Goal: Navigation & Orientation: Understand site structure

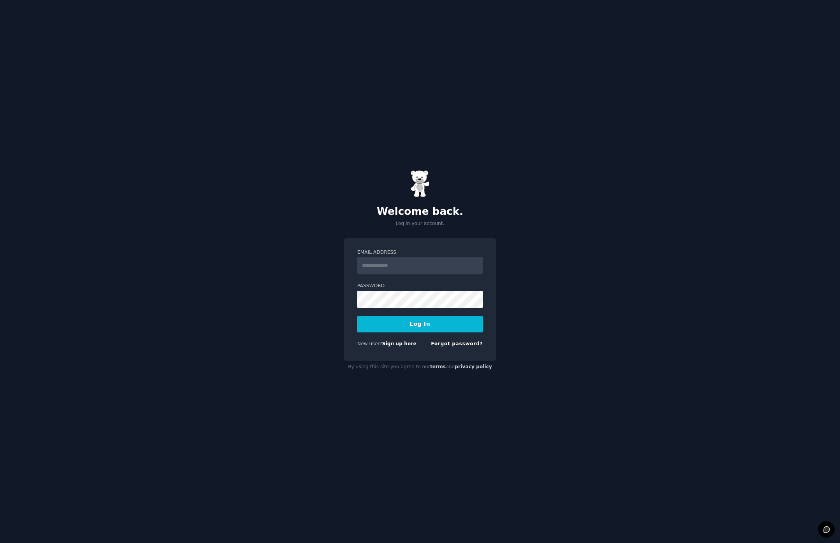
type input "**********"
click at [416, 326] on button "Log In" at bounding box center [419, 324] width 125 height 16
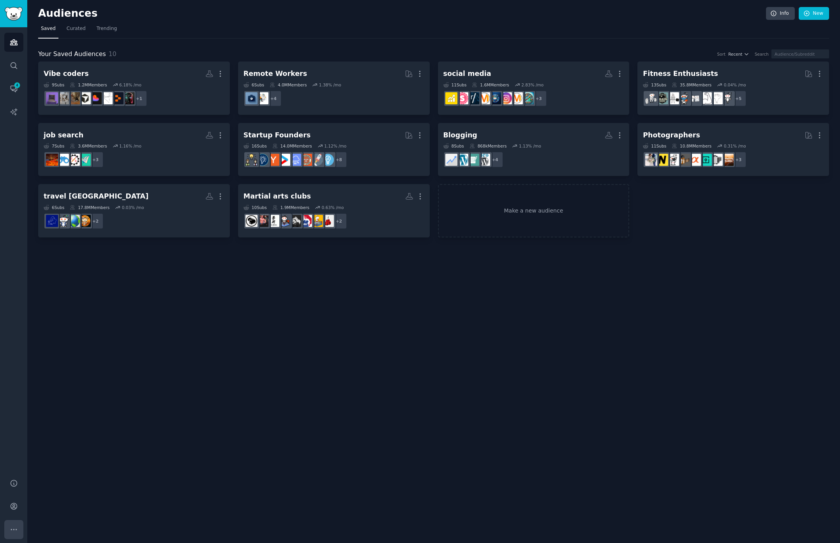
click at [19, 523] on button "More" at bounding box center [13, 529] width 19 height 19
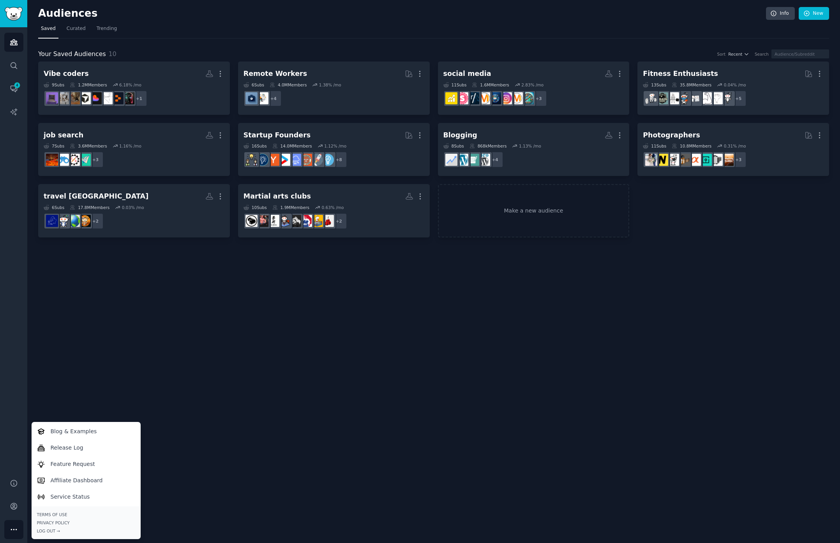
click at [19, 523] on button "More" at bounding box center [13, 529] width 19 height 19
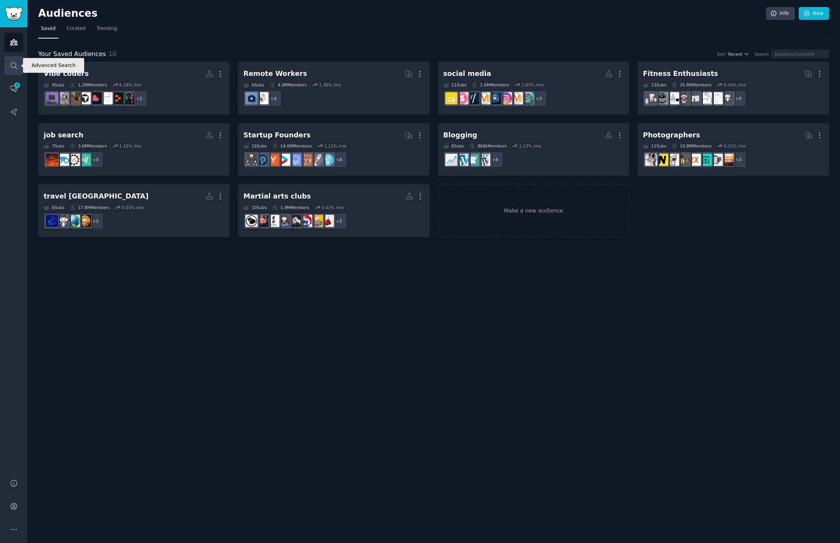
click at [16, 64] on icon "Sidebar" at bounding box center [14, 65] width 6 height 6
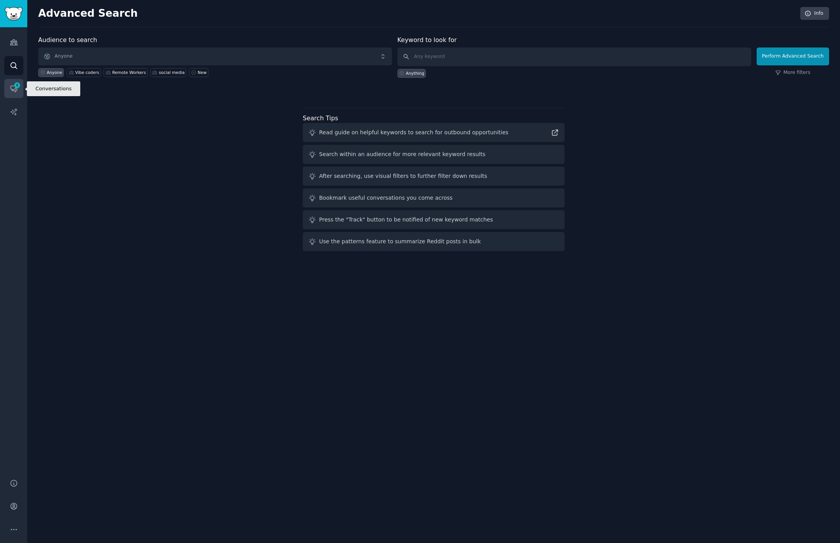
click at [14, 88] on icon "Sidebar" at bounding box center [17, 85] width 7 height 7
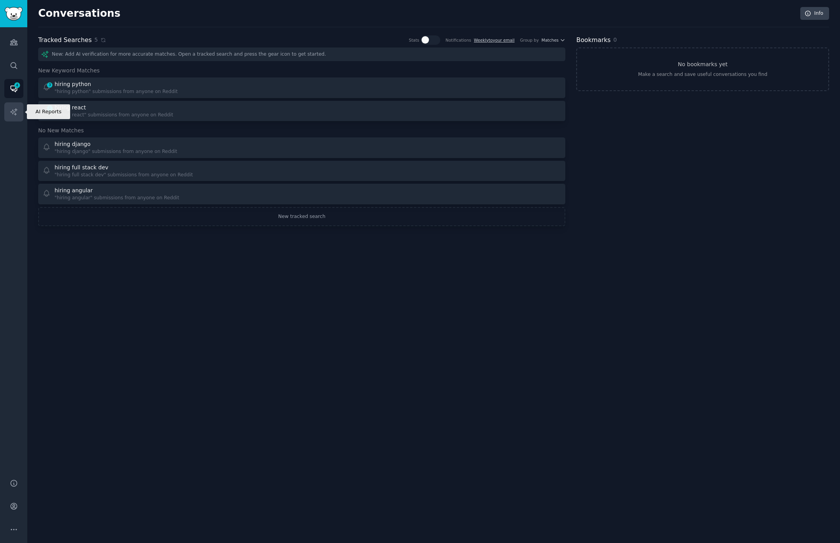
click at [16, 111] on icon "Sidebar" at bounding box center [14, 112] width 8 height 8
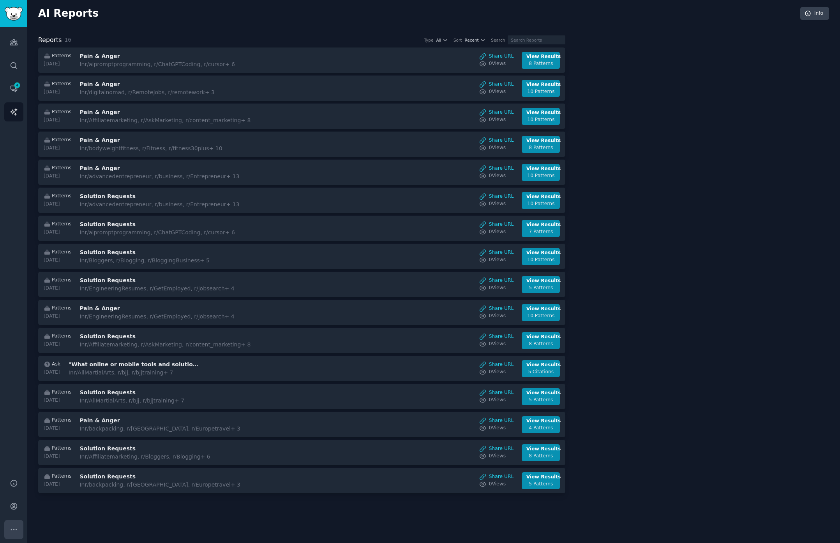
click at [16, 530] on icon "Sidebar" at bounding box center [13, 529] width 5 height 1
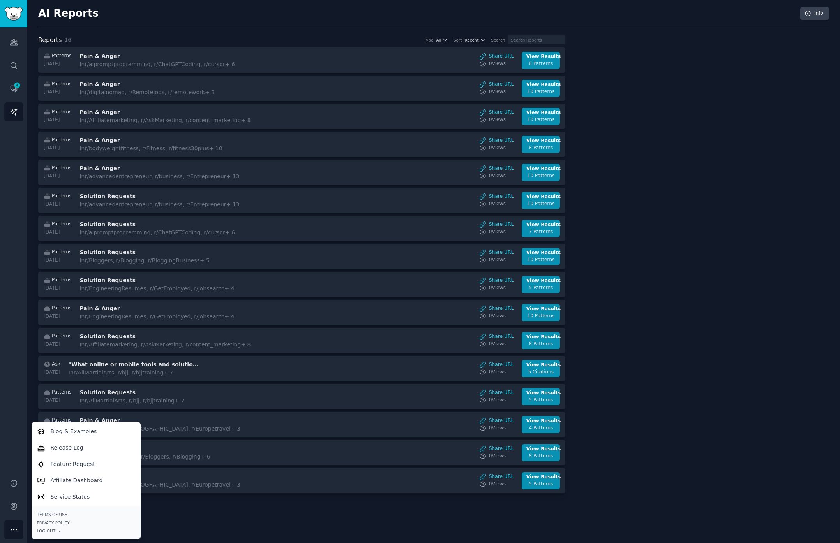
click at [10, 458] on div "Audiences Search Conversations 4 AI Reports" at bounding box center [13, 248] width 27 height 443
